Goal: Information Seeking & Learning: Learn about a topic

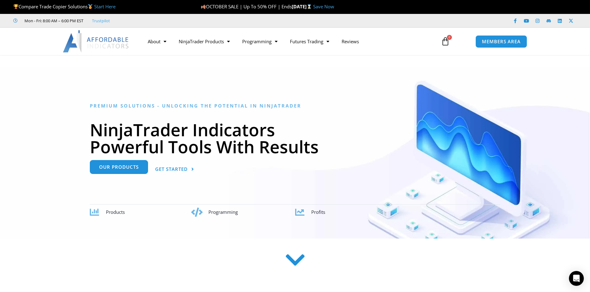
click at [118, 162] on link "Our Products" at bounding box center [119, 167] width 58 height 14
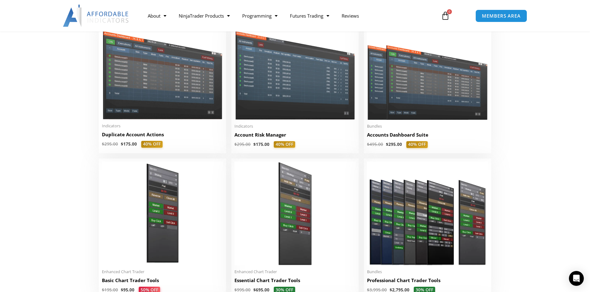
drag, startPoint x: 43, startPoint y: 108, endPoint x: 41, endPoint y: 101, distance: 7.7
drag, startPoint x: 41, startPoint y: 101, endPoint x: 39, endPoint y: 89, distance: 12.0
